Goal: Transaction & Acquisition: Purchase product/service

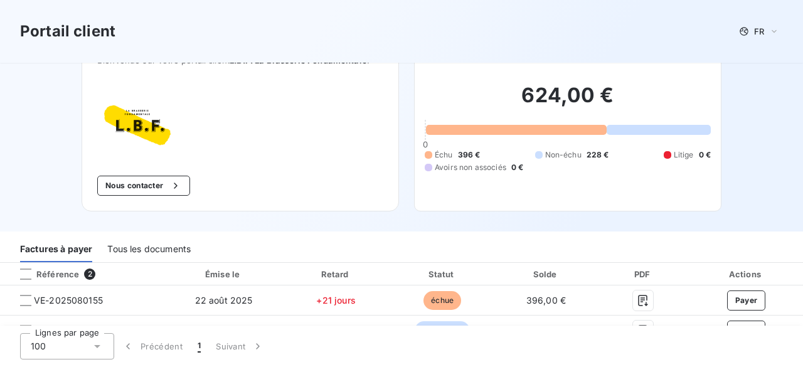
scroll to position [51, 0]
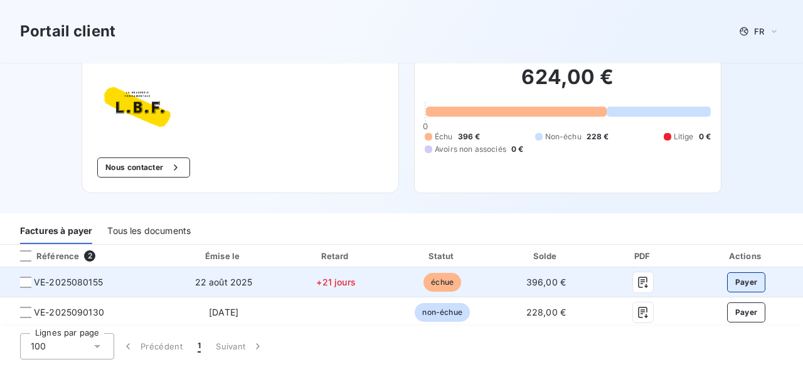
click at [734, 280] on button "Payer" at bounding box center [746, 282] width 39 height 20
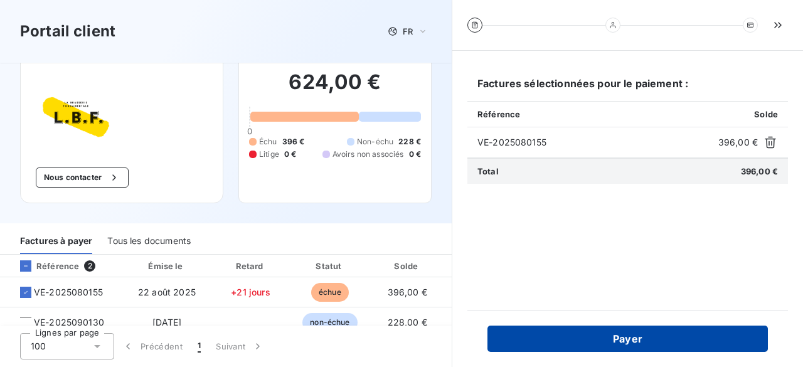
click at [623, 339] on button "Payer" at bounding box center [627, 339] width 280 height 26
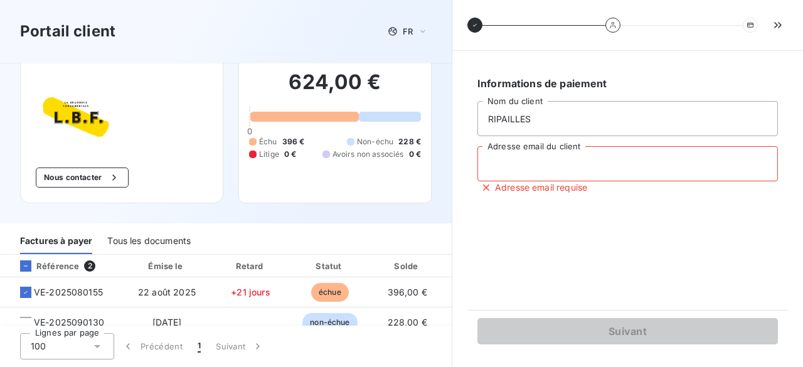
click at [543, 163] on input "Adresse email du client" at bounding box center [627, 163] width 300 height 35
type input "[EMAIL_ADDRESS][DOMAIN_NAME]"
click at [557, 242] on div "Informations de paiement RIPAILLES Nom du client [EMAIL_ADDRESS][DOMAIN_NAME] A…" at bounding box center [627, 180] width 321 height 229
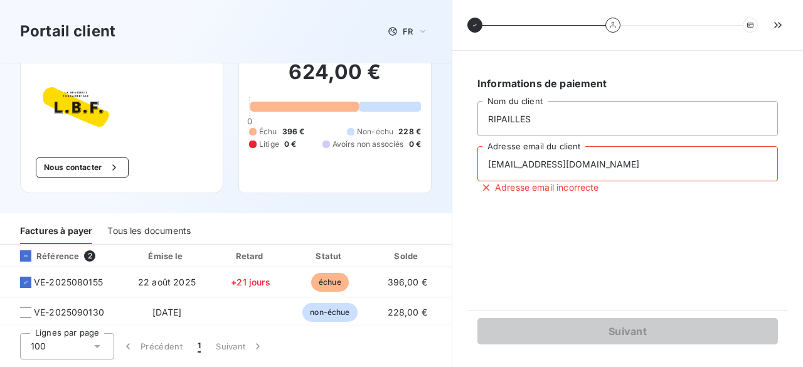
scroll to position [66, 0]
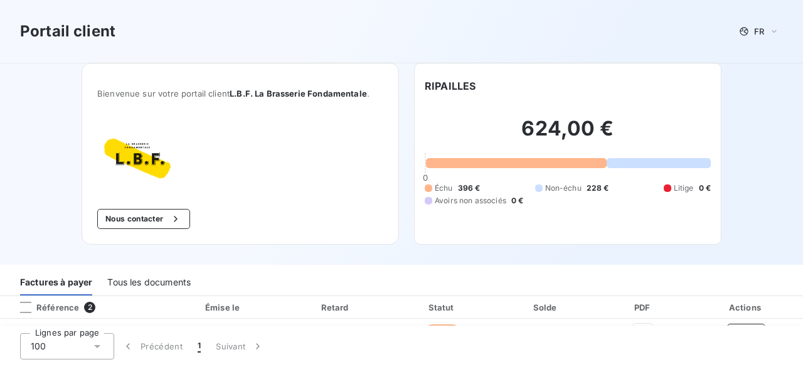
scroll to position [51, 0]
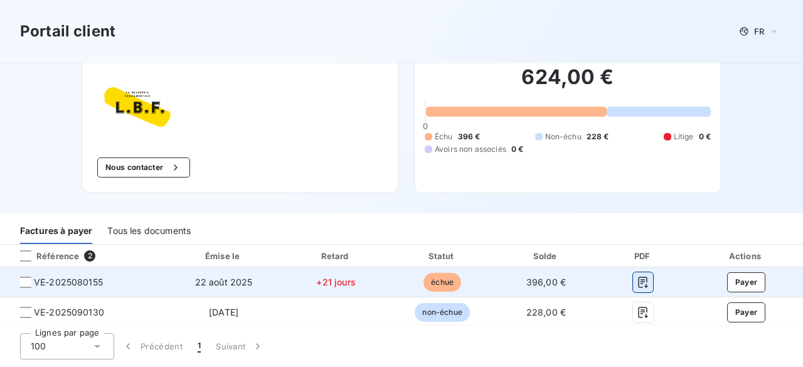
click at [637, 285] on icon "button" at bounding box center [643, 282] width 13 height 13
